Goal: Consume media (video, audio): Consume media (video, audio)

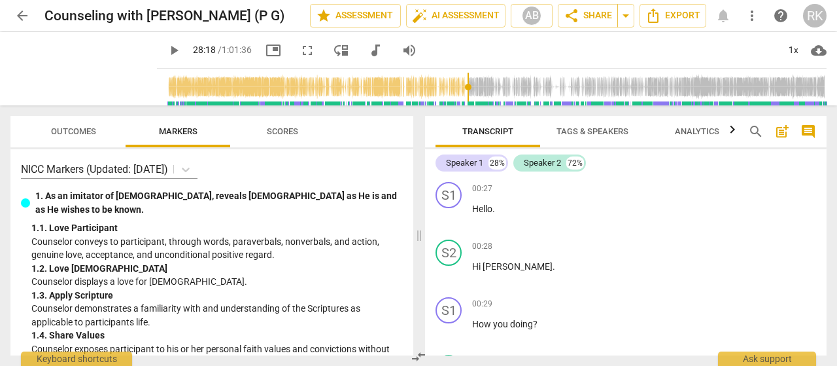
click at [458, 91] on input "range" at bounding box center [494, 87] width 664 height 42
click at [465, 90] on input "range" at bounding box center [494, 87] width 664 height 42
drag, startPoint x: 466, startPoint y: 87, endPoint x: 484, endPoint y: 88, distance: 18.3
click at [484, 88] on input "range" at bounding box center [494, 87] width 664 height 42
click at [166, 50] on span "play_arrow" at bounding box center [174, 51] width 16 height 16
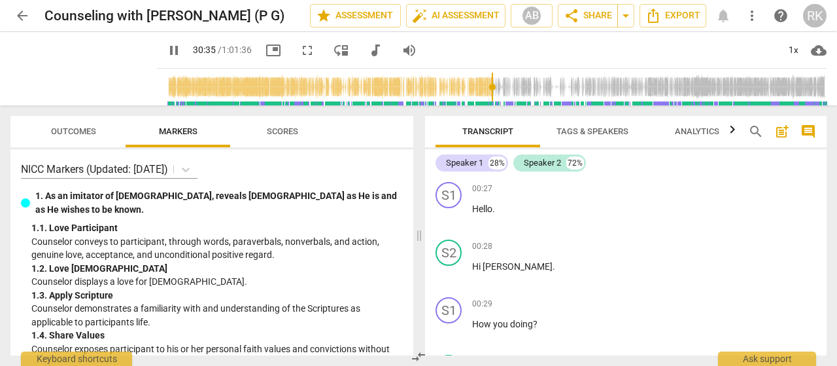
scroll to position [9462, 0]
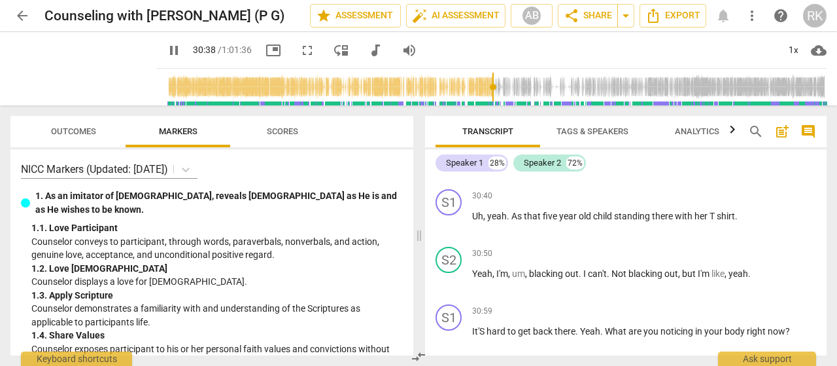
click at [484, 88] on input "range" at bounding box center [494, 87] width 664 height 42
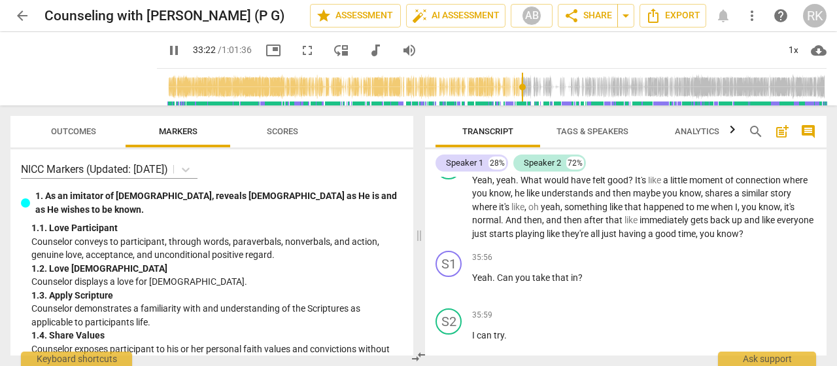
scroll to position [10890, 0]
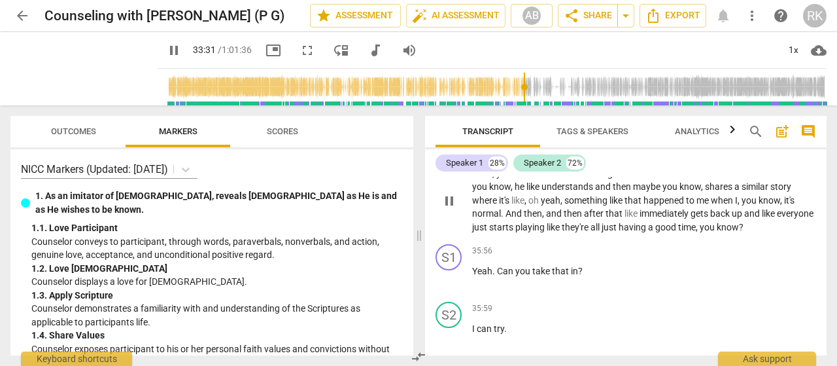
click at [591, 179] on span "have" at bounding box center [582, 173] width 22 height 10
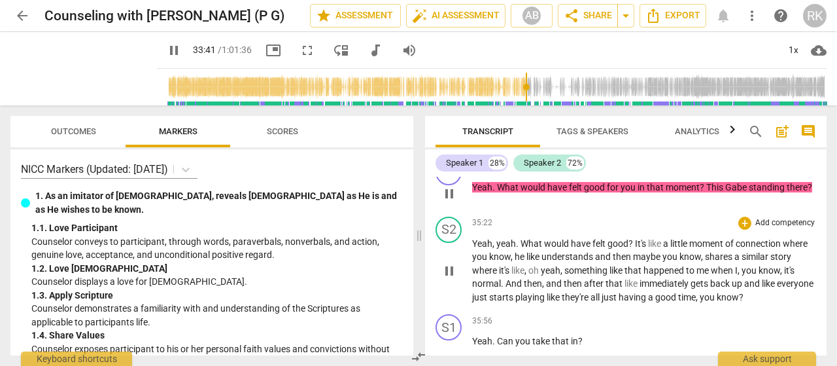
scroll to position [10826, 0]
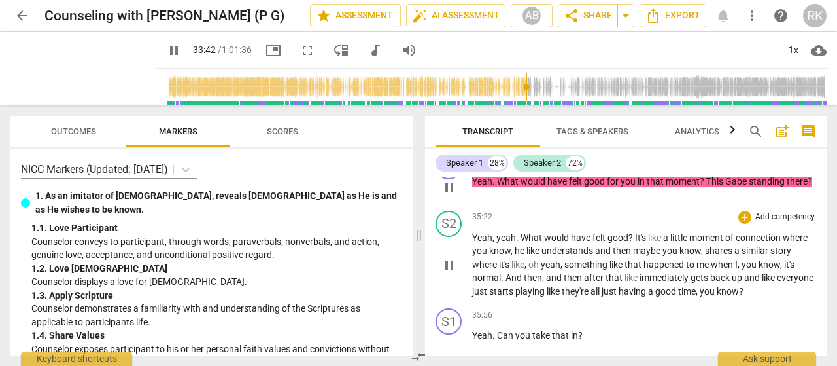
click at [527, 186] on span "would" at bounding box center [534, 181] width 27 height 10
click at [527, 260] on p "Yeah , yeah . What would have felt good ? It's like a little moment of connecti…" at bounding box center [644, 264] width 344 height 67
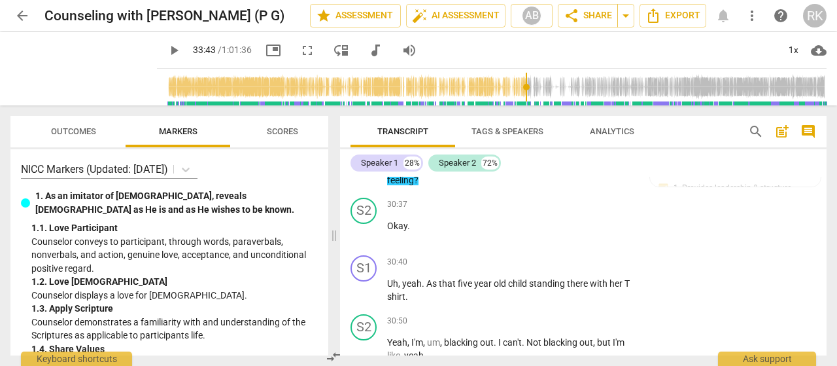
scroll to position [12466, 0]
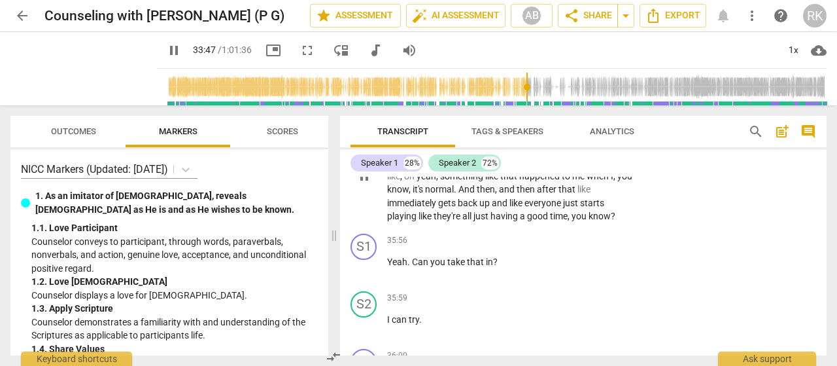
click at [364, 184] on span "pause" at bounding box center [364, 176] width 16 height 16
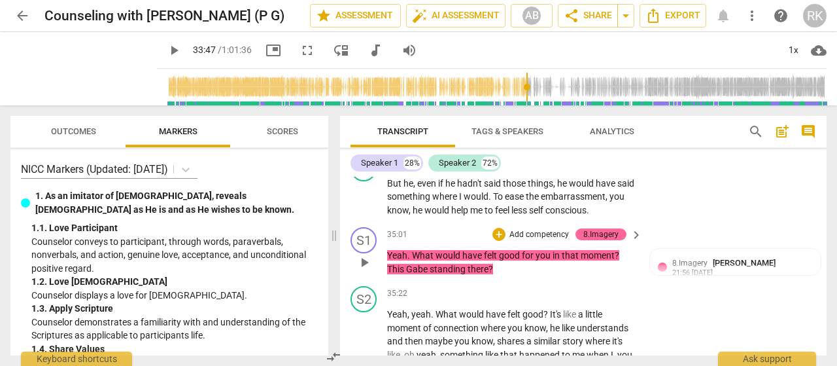
click at [363, 270] on span "play_arrow" at bounding box center [364, 262] width 16 height 16
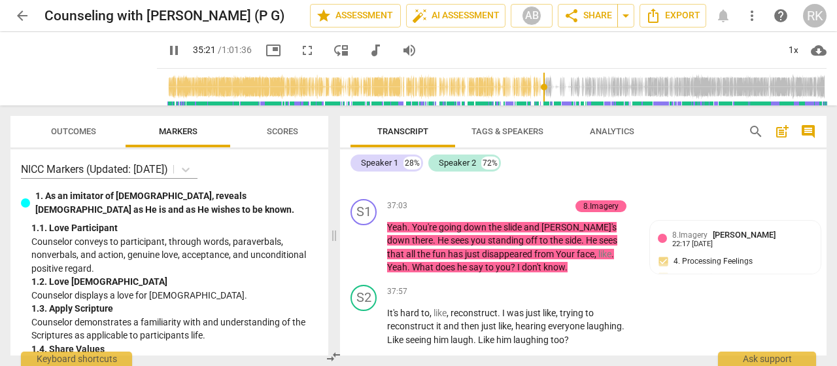
scroll to position [12941, 0]
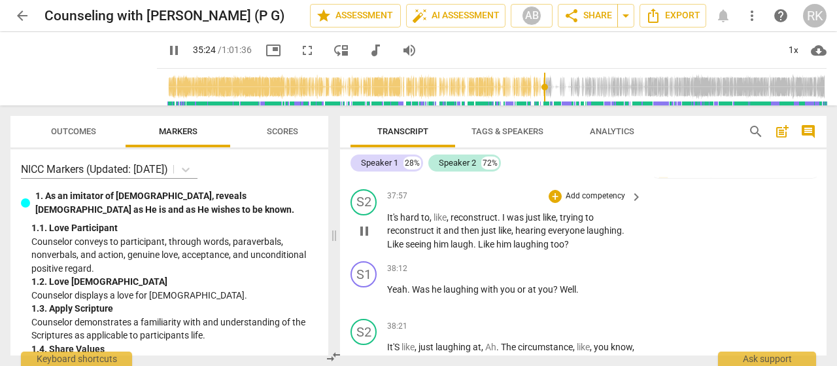
click at [633, 205] on span "keyboard_arrow_right" at bounding box center [636, 197] width 16 height 16
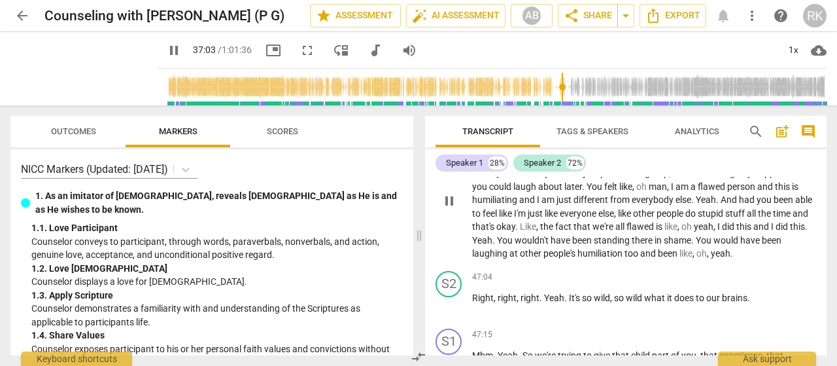
scroll to position [13956, 0]
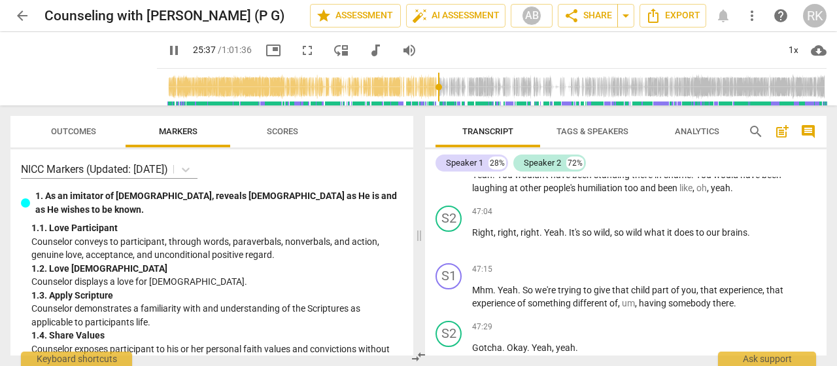
click at [429, 87] on input "range" at bounding box center [494, 87] width 664 height 42
click at [454, 88] on input "range" at bounding box center [494, 87] width 664 height 42
click at [480, 91] on input "range" at bounding box center [494, 87] width 664 height 42
click at [472, 88] on input "range" at bounding box center [494, 87] width 664 height 42
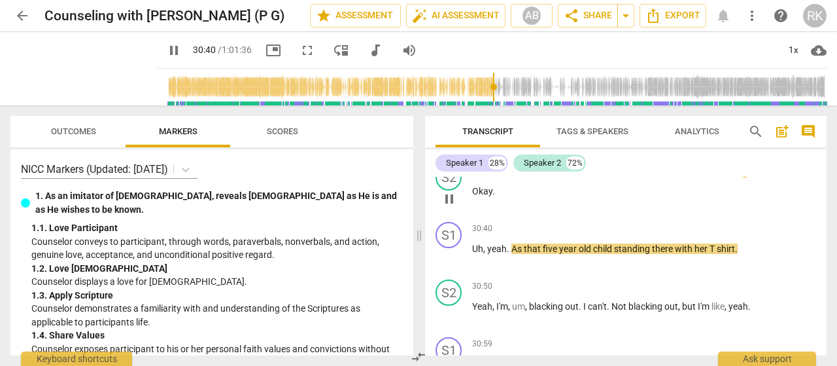
scroll to position [9495, 0]
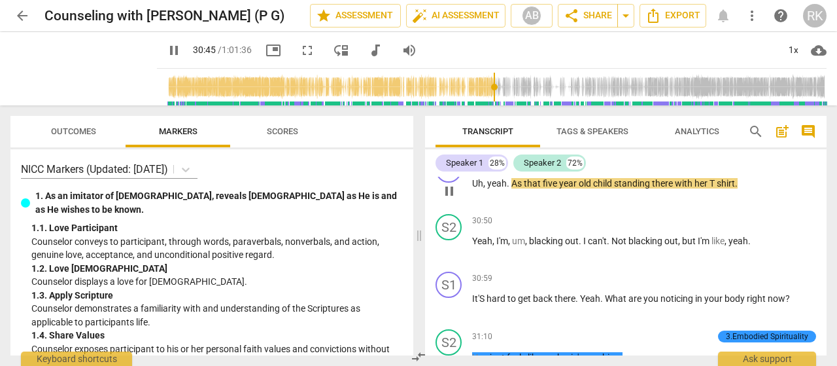
click at [449, 199] on span "pause" at bounding box center [449, 191] width 16 height 16
type input "1846"
